Goal: Check status: Check status

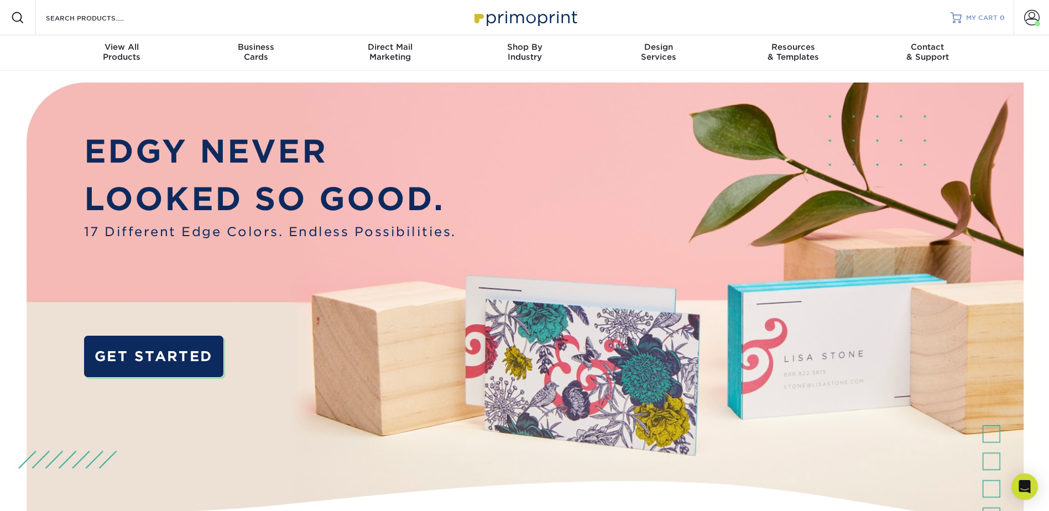
click at [988, 14] on span "MY CART" at bounding box center [982, 17] width 32 height 9
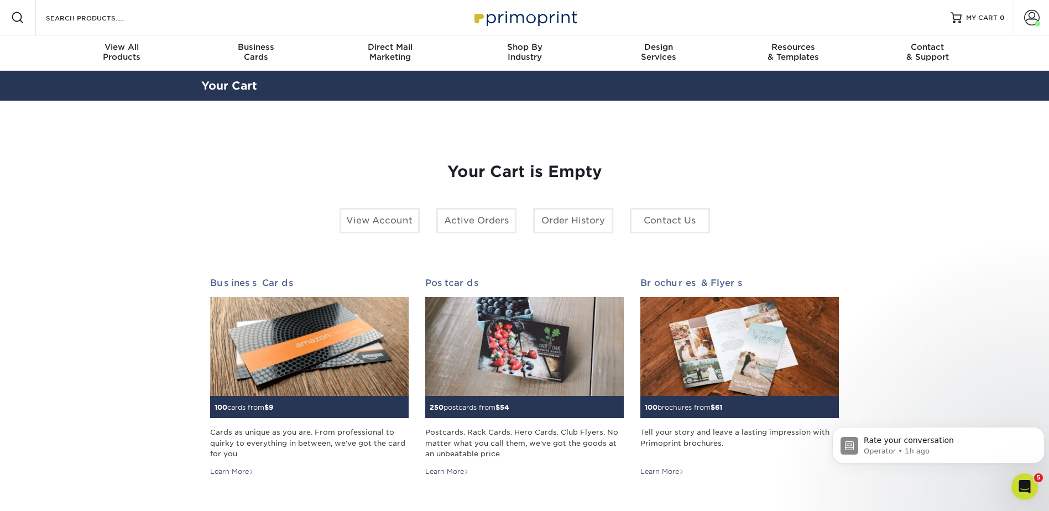
click at [889, 233] on section "YOUR CART Empty Cart Your Cart is Empty View Account Active Orders Order Histor…" at bounding box center [524, 350] width 1049 height 499
click at [1026, 13] on span at bounding box center [1031, 17] width 15 height 15
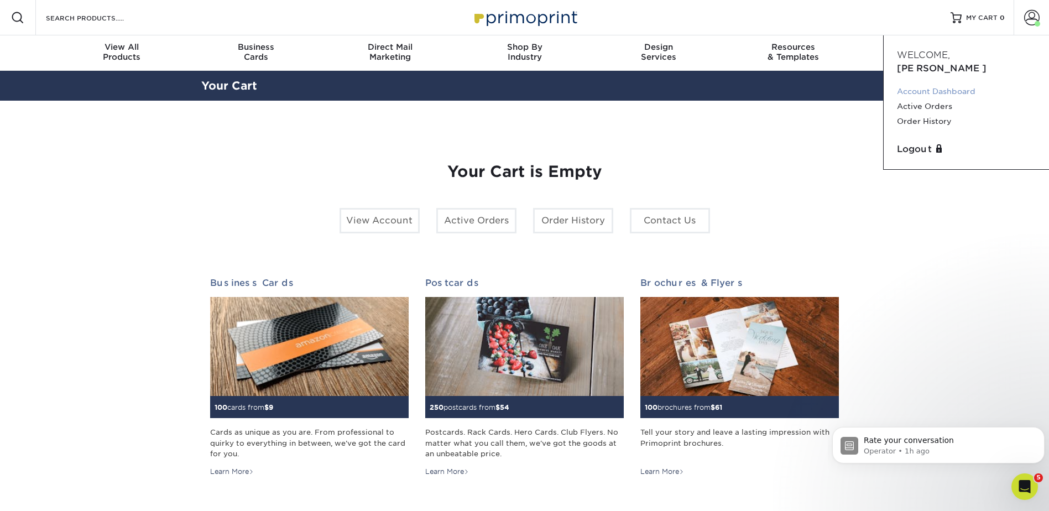
click at [924, 84] on link "Account Dashboard" at bounding box center [966, 91] width 139 height 15
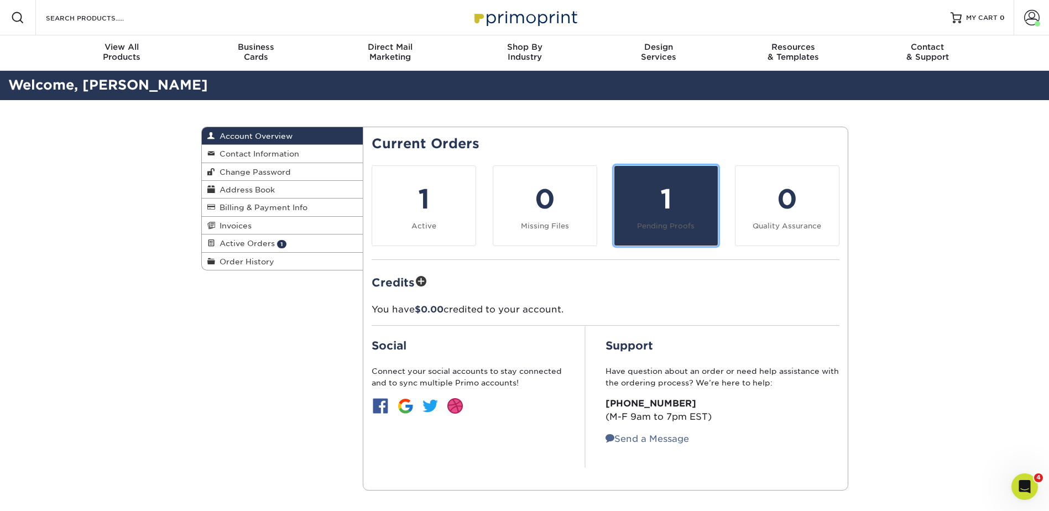
click at [671, 214] on div "1" at bounding box center [666, 199] width 90 height 40
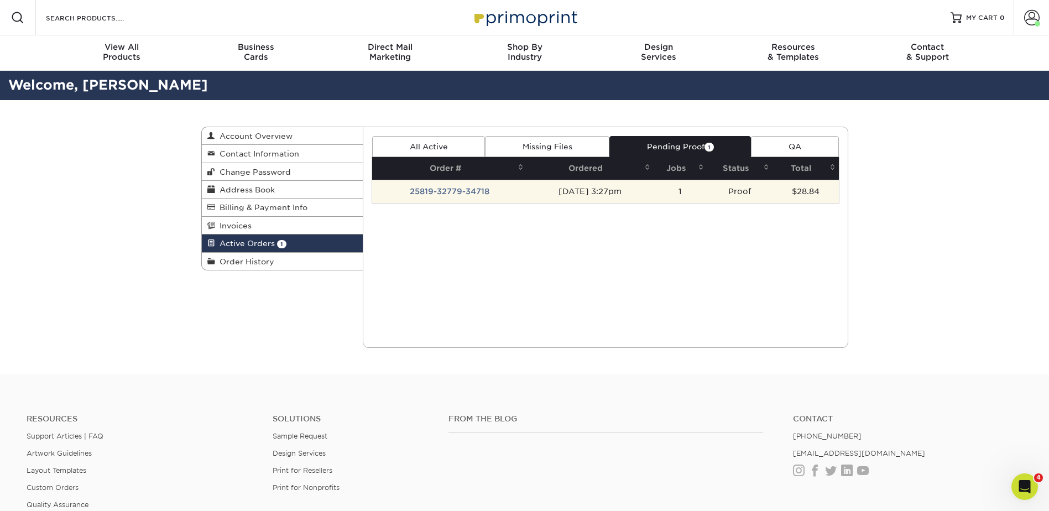
click at [446, 187] on td "25819-32779-34718" at bounding box center [449, 191] width 155 height 23
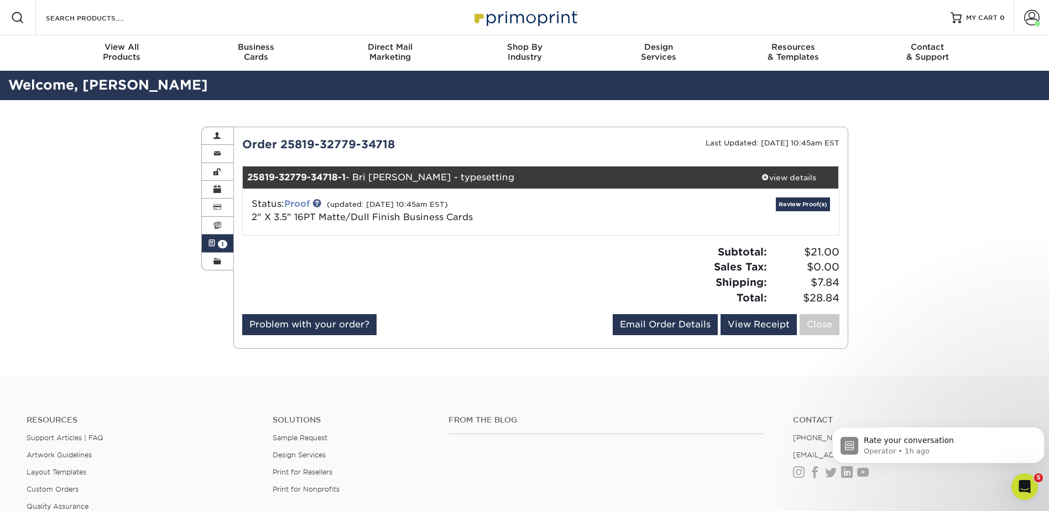
click at [294, 202] on link "Proof" at bounding box center [296, 204] width 25 height 11
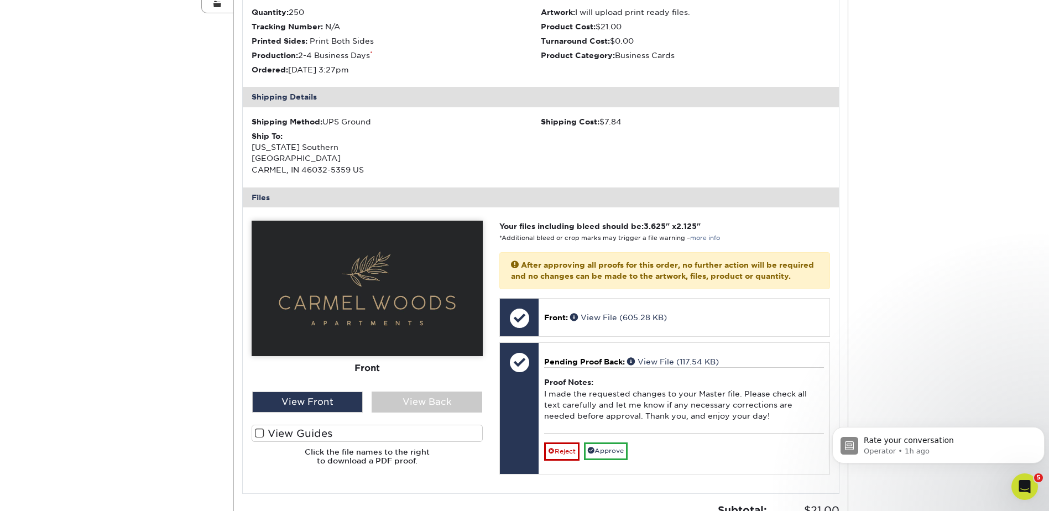
scroll to position [277, 0]
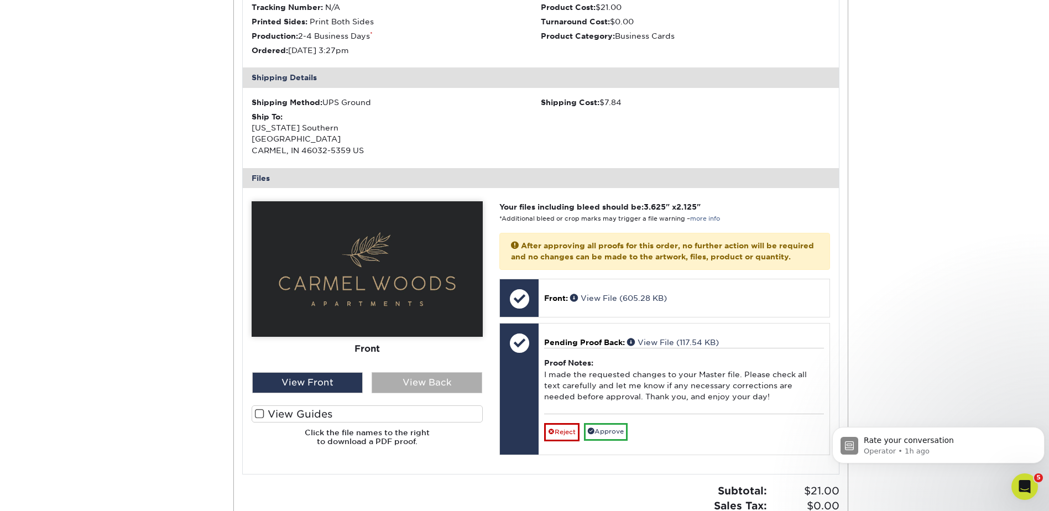
click at [422, 378] on div "View Back" at bounding box center [427, 382] width 111 height 21
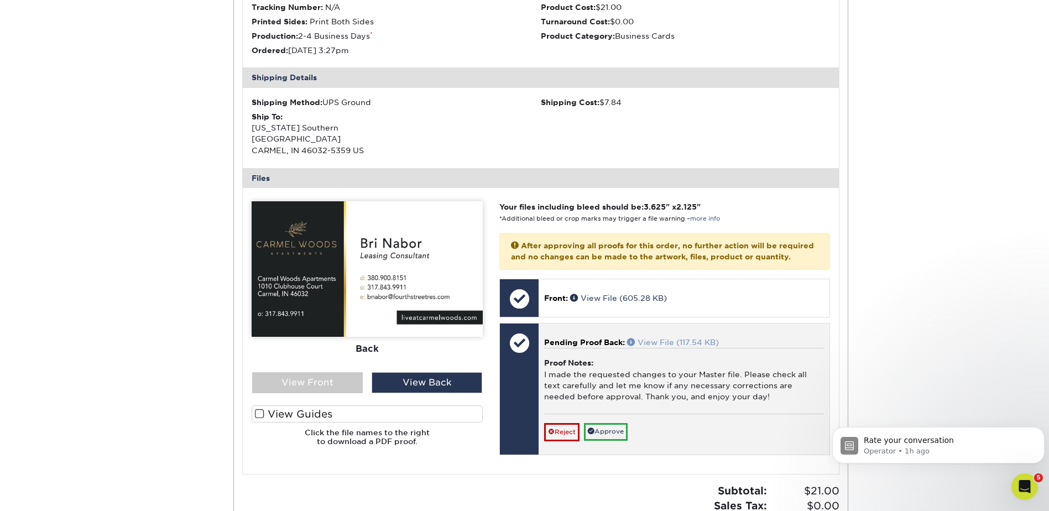
click at [700, 347] on link "View File (117.54 KB)" at bounding box center [673, 342] width 92 height 9
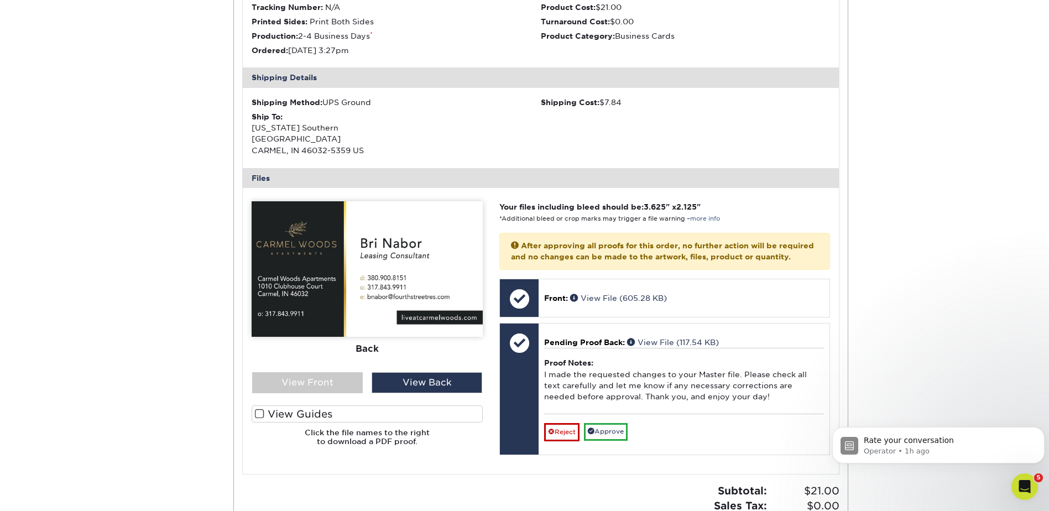
click at [185, 115] on div "Active Orders Account Overview Contact Information Change Password Address Book…" at bounding box center [524, 219] width 1049 height 791
